Goal: Transaction & Acquisition: Download file/media

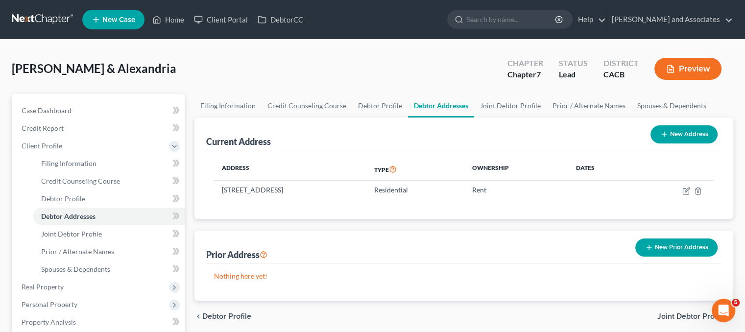
click at [43, 20] on link at bounding box center [43, 20] width 63 height 18
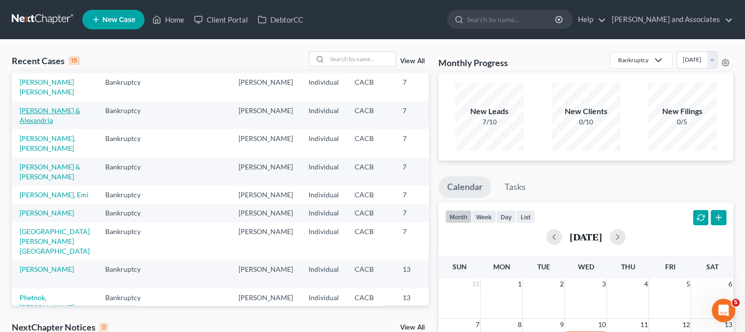
scroll to position [98, 0]
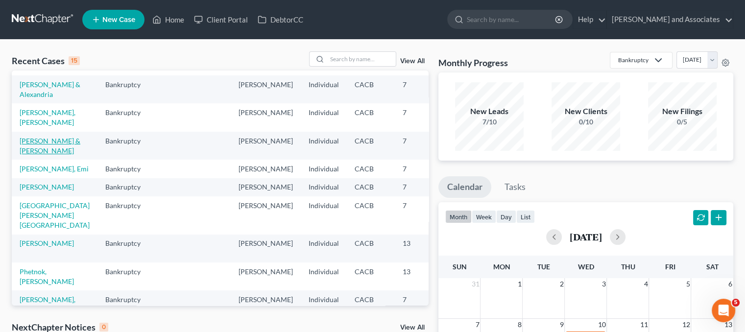
click at [34, 155] on link "Herrera, Rodolfo & Annette" at bounding box center [50, 146] width 61 height 18
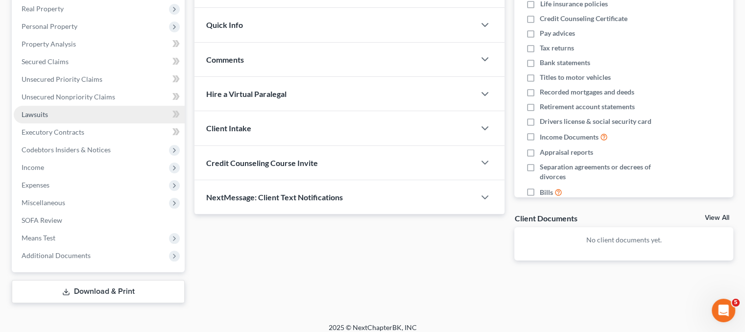
scroll to position [163, 0]
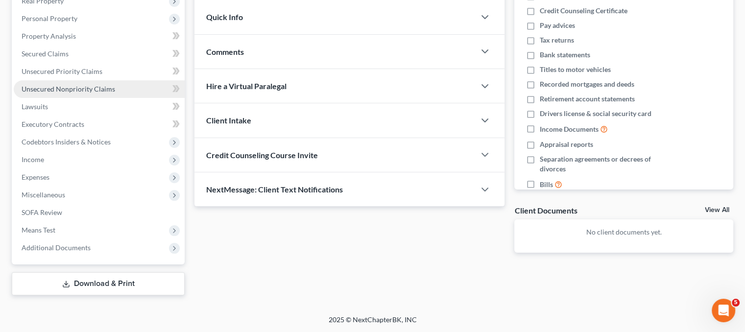
click at [97, 91] on span "Unsecured Nonpriority Claims" at bounding box center [69, 89] width 94 height 8
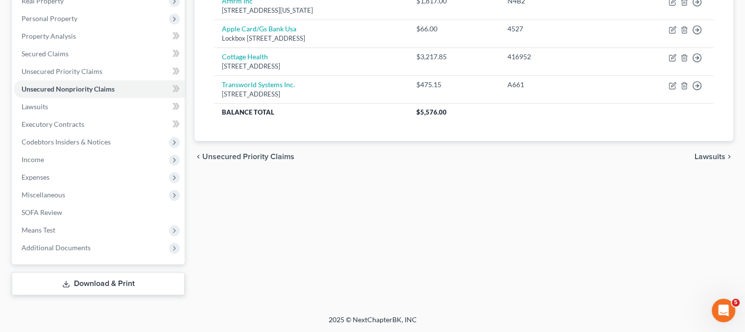
click at [97, 288] on link "Download & Print" at bounding box center [98, 283] width 173 height 23
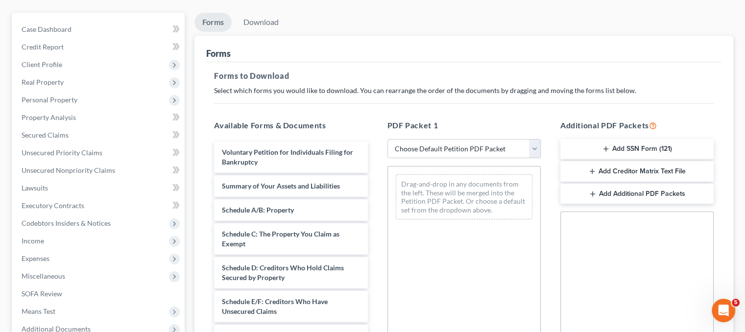
scroll to position [98, 0]
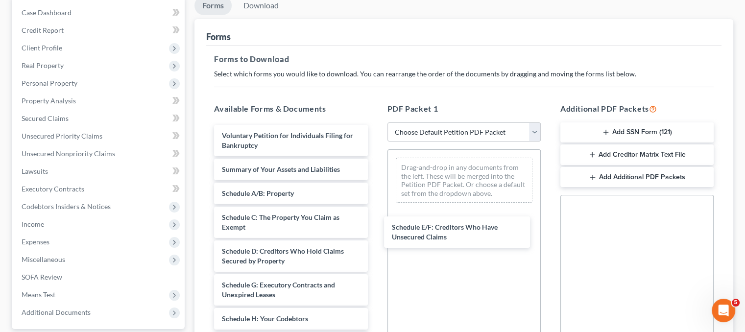
drag, startPoint x: 284, startPoint y: 282, endPoint x: 468, endPoint y: 214, distance: 196.2
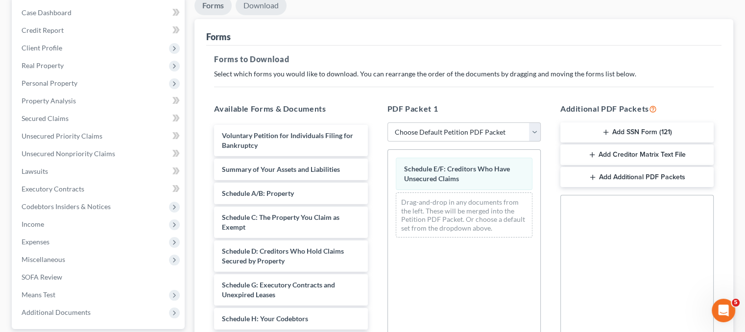
click at [277, 4] on link "Download" at bounding box center [260, 5] width 51 height 19
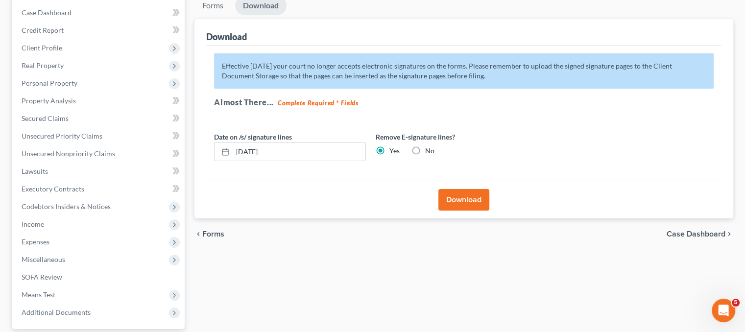
click at [492, 204] on div "Download" at bounding box center [463, 200] width 515 height 38
click at [480, 204] on button "Download" at bounding box center [463, 200] width 51 height 22
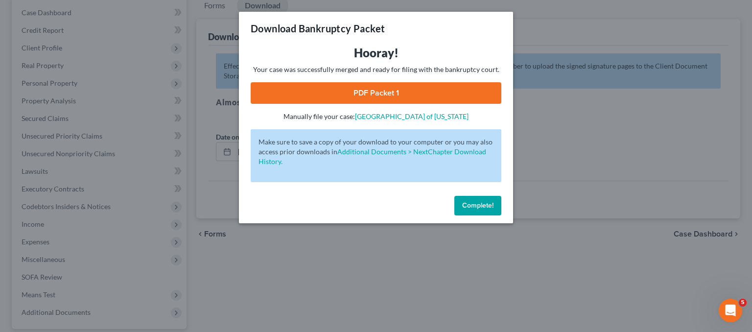
click at [441, 98] on link "PDF Packet 1" at bounding box center [376, 93] width 251 height 22
click at [468, 211] on button "Complete!" at bounding box center [477, 206] width 47 height 20
